Goal: Communication & Community: Answer question/provide support

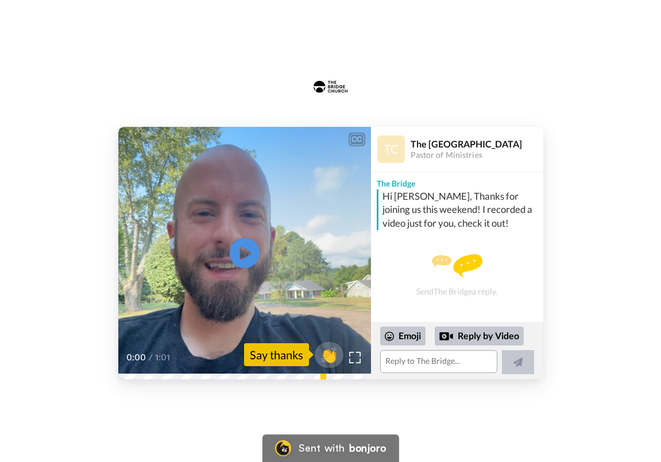
click at [249, 251] on icon "Play/Pause" at bounding box center [244, 253] width 30 height 55
click at [418, 364] on textarea at bounding box center [438, 361] width 117 height 23
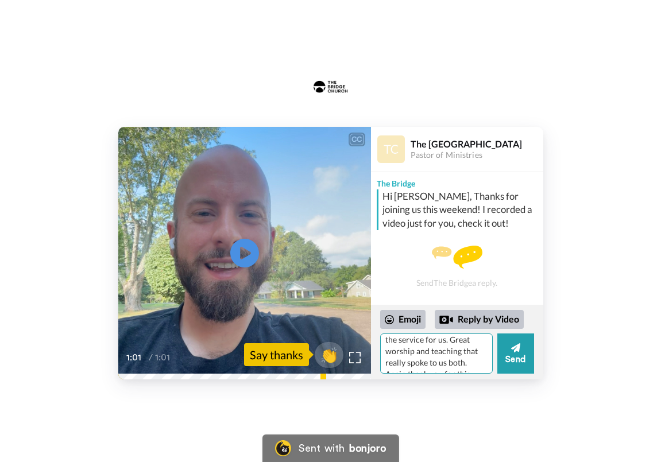
scroll to position [195, 0]
drag, startPoint x: 410, startPoint y: 371, endPoint x: 382, endPoint y: 356, distance: 31.1
click at [382, 356] on textarea "Thank you so much! I have loved everything about this church and we are exited …" at bounding box center [436, 353] width 112 height 40
click at [412, 376] on div "Emoji Reply by Video Thank you so much! I have loved everything about this chur…" at bounding box center [457, 342] width 172 height 75
click at [412, 366] on textarea "Thank you so much! I have loved everything about this church and we are exited …" at bounding box center [436, 353] width 112 height 40
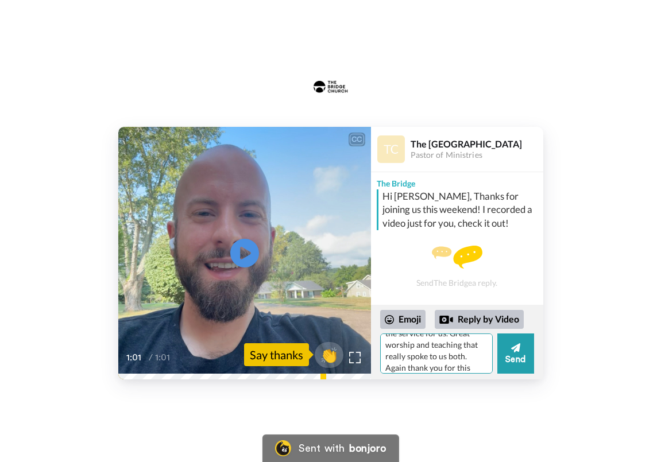
click at [469, 350] on textarea "Thank you so much! I have loved everything about this church and we are exited …" at bounding box center [436, 353] width 112 height 40
drag, startPoint x: 436, startPoint y: 370, endPoint x: 383, endPoint y: 362, distance: 53.4
click at [383, 362] on textarea "Thank you so much! I have loved everything about this church and we are exited …" at bounding box center [436, 353] width 112 height 40
click at [403, 368] on textarea "Thank you so much! I have loved everything about this church and we are exited …" at bounding box center [436, 353] width 112 height 40
drag, startPoint x: 415, startPoint y: 368, endPoint x: 372, endPoint y: 359, distance: 43.5
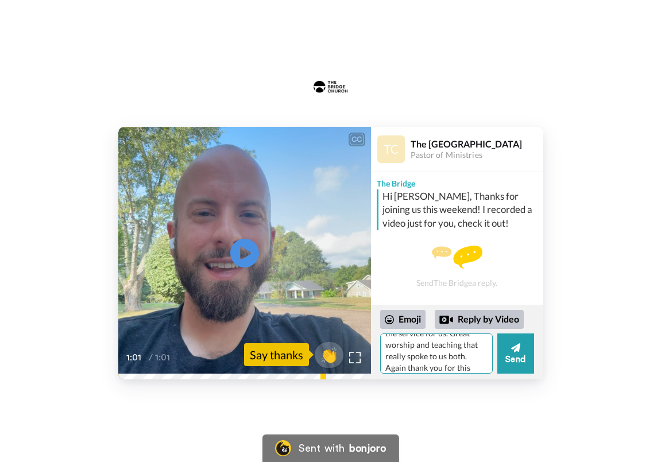
click at [372, 359] on div "Emoji Reply by Video Thank you so much! I have loved everything about this chur…" at bounding box center [457, 342] width 172 height 75
click at [420, 368] on textarea "Thank you so much! I have loved everything about this church and we are exited …" at bounding box center [436, 353] width 112 height 40
click at [459, 368] on textarea "Thank you so much! I have loved everything about this church and we are exited …" at bounding box center [436, 353] width 112 height 40
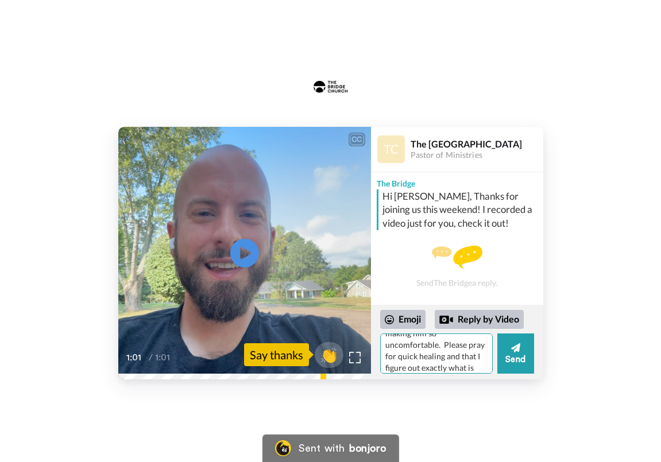
scroll to position [298, 0]
type textarea "Thank you so much! I have loved everything about this church and we are exited …"
click at [512, 360] on button "Send" at bounding box center [515, 353] width 37 height 40
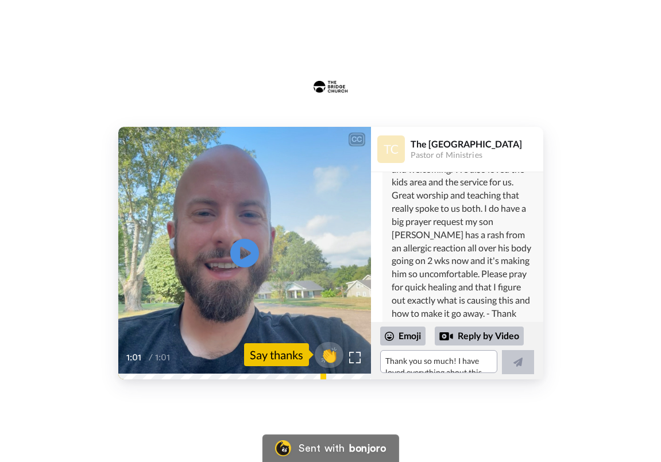
scroll to position [259, 0]
click at [118, 372] on div "1:01 / 1:01" at bounding box center [244, 365] width 253 height 30
click at [246, 251] on icon "Play/Pause" at bounding box center [244, 253] width 30 height 55
